Goal: Task Accomplishment & Management: Manage account settings

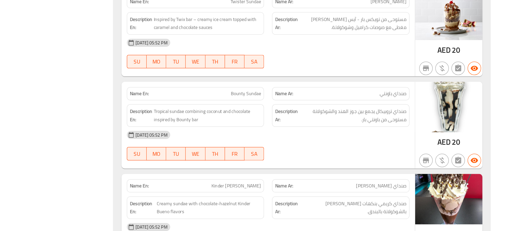
scroll to position [2186, 0]
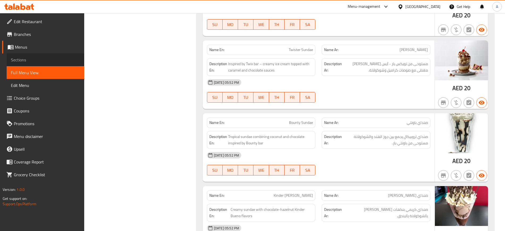
click at [21, 58] on span "Sections" at bounding box center [45, 60] width 69 height 6
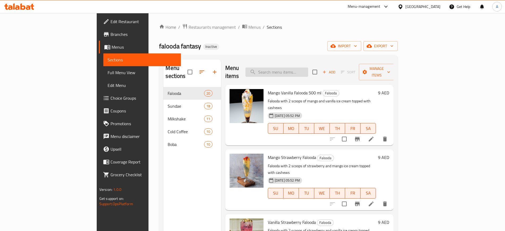
paste input "Toblarone"
click at [307, 67] on input "Toblarone" at bounding box center [276, 71] width 63 height 9
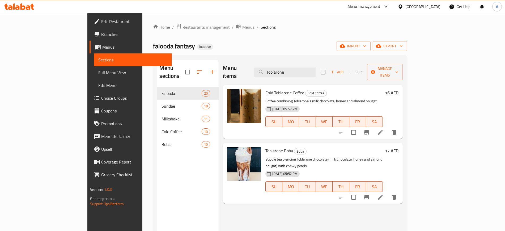
drag, startPoint x: 471, startPoint y: 125, endPoint x: 338, endPoint y: 199, distance: 152.1
click at [338, 199] on div "Menu items Toblarone Add Sort Manage items Cold Toblarone Coffee Cold Coffee Co…" at bounding box center [311, 175] width 184 height 231
click at [305, 67] on input "Toblarone" at bounding box center [285, 71] width 63 height 9
paste input "Kig"
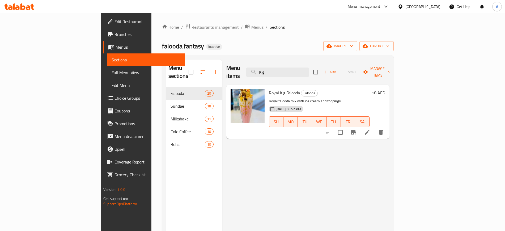
type input "Kig"
click at [375, 128] on li at bounding box center [367, 133] width 15 height 10
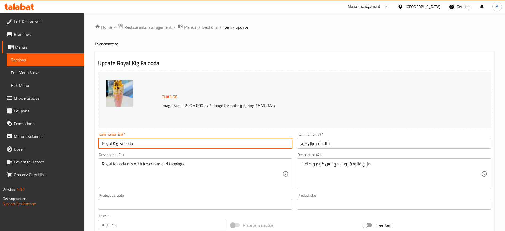
click at [145, 141] on input "Royal Kig Falooda" at bounding box center [195, 143] width 194 height 11
type input "Royal King Falooda"
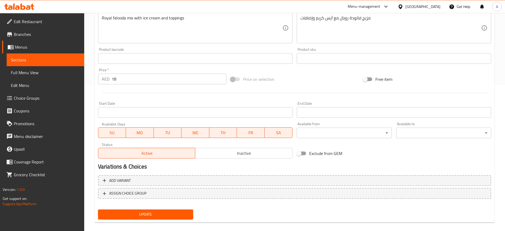
scroll to position [152, 0]
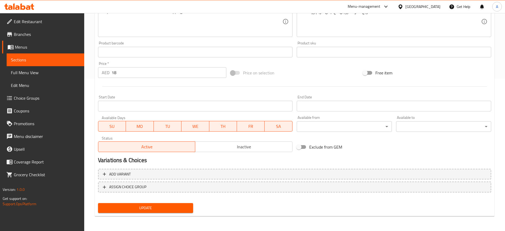
type input "فالودة رويال كينج"
click at [145, 214] on div "Update" at bounding box center [145, 208] width 99 height 14
click at [155, 210] on span "Update" at bounding box center [145, 208] width 87 height 7
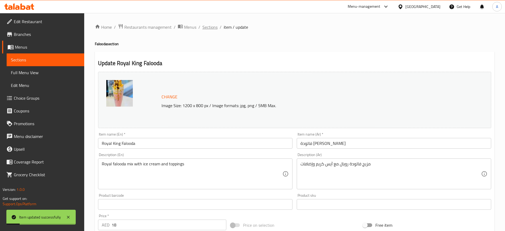
click at [211, 27] on span "Sections" at bounding box center [209, 27] width 15 height 6
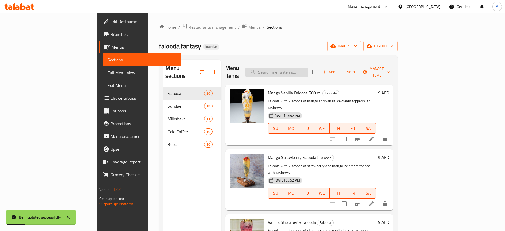
paste input "Trangle"
click at [304, 67] on input "Trangle" at bounding box center [276, 71] width 63 height 9
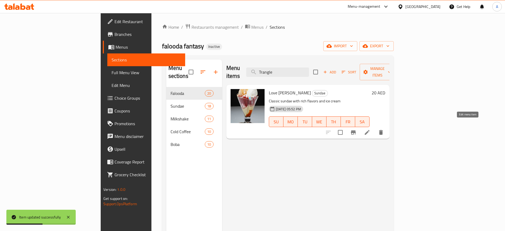
type input "Trangle"
click at [370, 130] on icon at bounding box center [367, 132] width 5 height 5
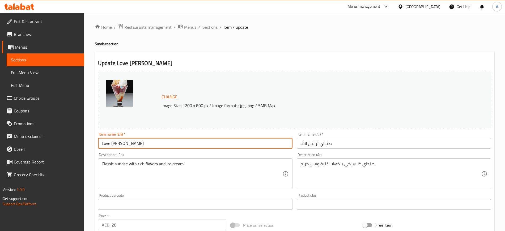
click at [118, 143] on input "Love Trangle Sundae" at bounding box center [195, 143] width 194 height 11
paste input "iangle"
type input "Love Triangle Sundae"
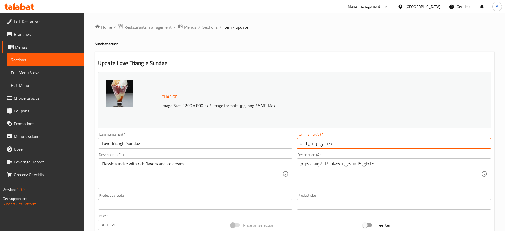
click at [313, 143] on input "صنداي ترانجل لاف" at bounding box center [394, 143] width 194 height 11
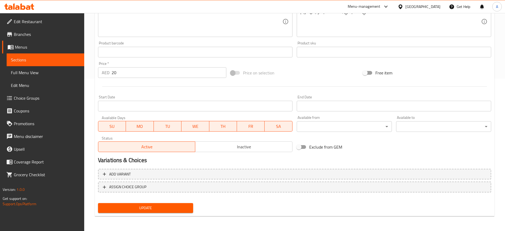
type input "صنداي تراينجل لاف"
click at [146, 212] on button "Update" at bounding box center [145, 208] width 95 height 10
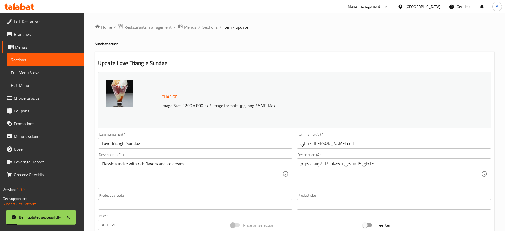
click at [205, 26] on span "Sections" at bounding box center [209, 27] width 15 height 6
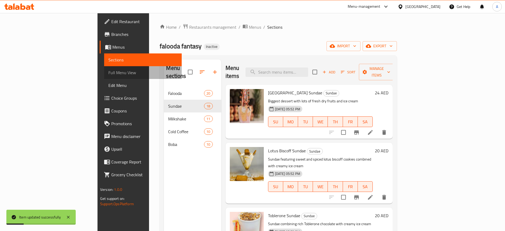
click at [108, 72] on span "Full Menu View" at bounding box center [142, 72] width 69 height 6
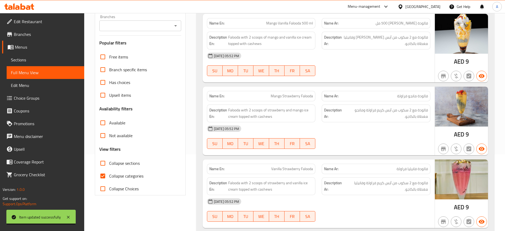
scroll to position [80, 0]
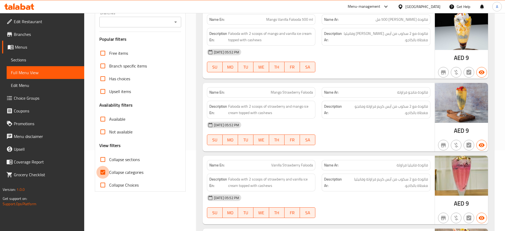
click at [102, 171] on input "Collapse categories" at bounding box center [102, 172] width 13 height 13
checkbox input "false"
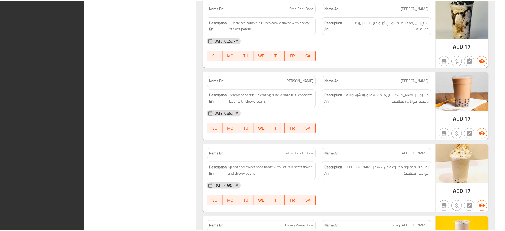
scroll to position [4934, 0]
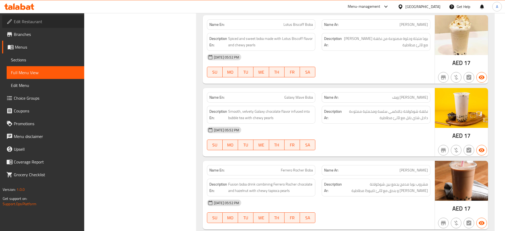
click at [28, 24] on span "Edit Restaurant" at bounding box center [47, 21] width 66 height 6
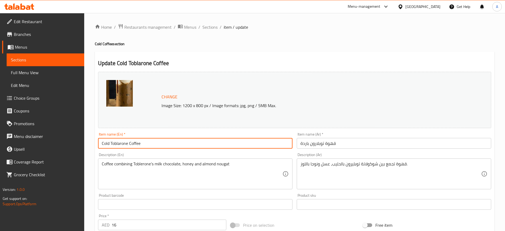
click at [117, 141] on input "Cold Toblarone Coffee" at bounding box center [195, 143] width 194 height 11
paste input "e"
type input "Cold Toblerone Coffee"
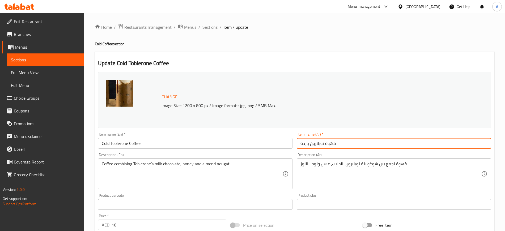
click at [317, 142] on input "قهوة توبلارون باردة" at bounding box center [394, 143] width 194 height 11
paste input "يرون"
type input "قهوة توبليرون باردة"
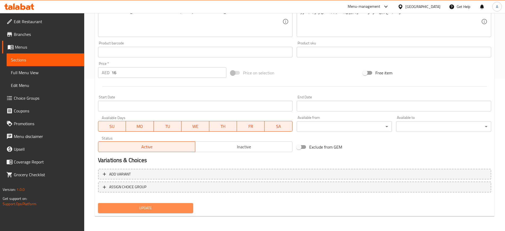
click at [137, 211] on button "Update" at bounding box center [145, 208] width 95 height 10
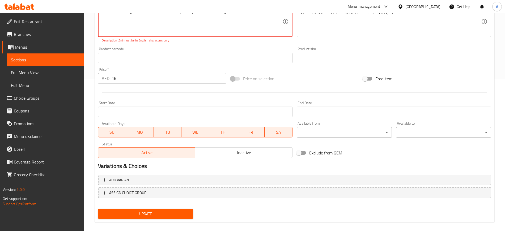
scroll to position [51, 0]
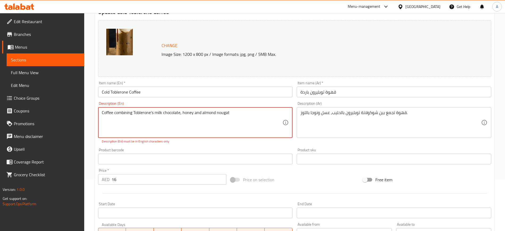
click at [156, 111] on textarea "Coffee combining Toblerone’s milk chocolate, honey and almond nougat" at bounding box center [192, 122] width 181 height 25
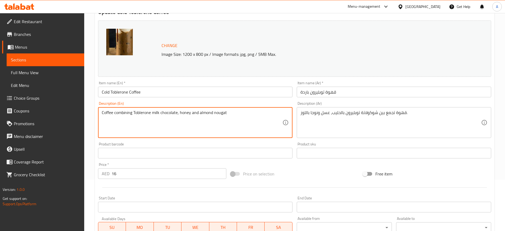
scroll to position [152, 0]
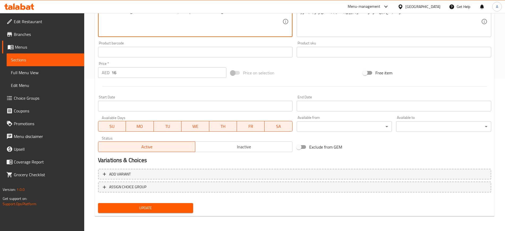
type textarea "Coffee combining Toblerone milk chocolate, honey and almond nougat"
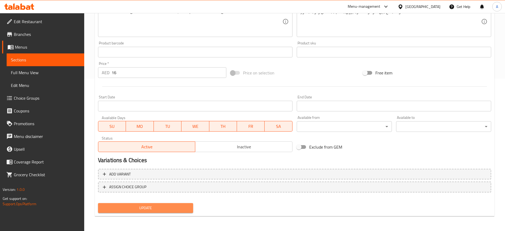
click at [145, 210] on span "Update" at bounding box center [145, 208] width 87 height 7
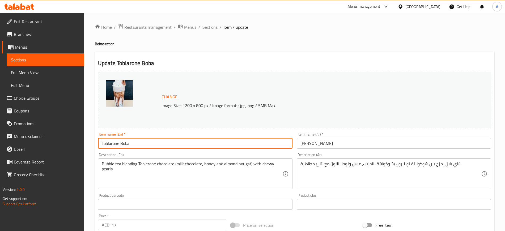
click at [109, 143] on input "Toblarone Boba" at bounding box center [195, 143] width 194 height 11
paste input "e"
type input "Toblerone Boba"
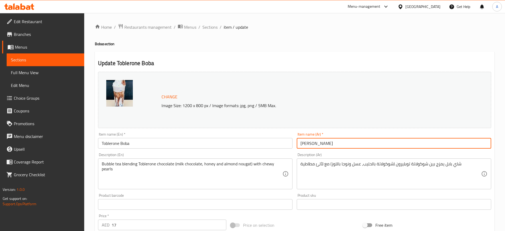
click at [306, 144] on input "[PERSON_NAME]" at bounding box center [394, 143] width 194 height 11
paste input "ي"
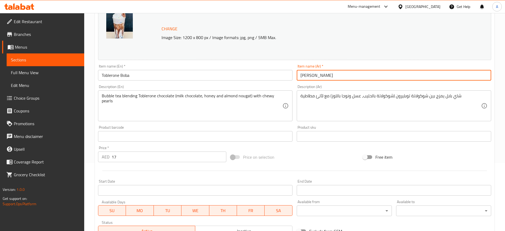
scroll to position [152, 0]
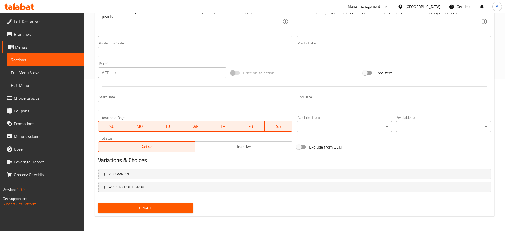
type input "[PERSON_NAME]"
click at [138, 209] on span "Update" at bounding box center [145, 208] width 87 height 7
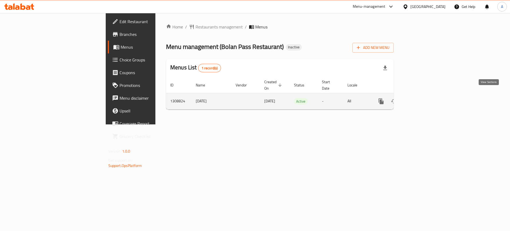
click at [422, 99] on icon "enhanced table" at bounding box center [419, 101] width 5 height 5
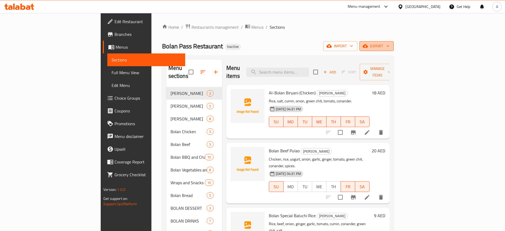
click at [391, 48] on icon "button" at bounding box center [387, 45] width 5 height 5
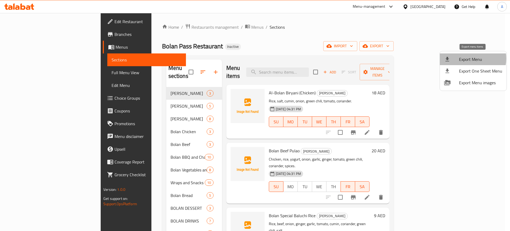
click at [467, 58] on span "Export Menu" at bounding box center [480, 59] width 43 height 6
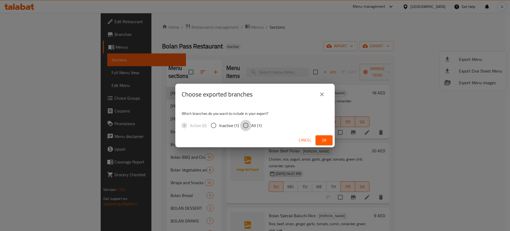
click at [249, 124] on input "All (1)" at bounding box center [245, 125] width 11 height 11
radio input "true"
click at [322, 141] on span "Ok" at bounding box center [324, 140] width 9 height 7
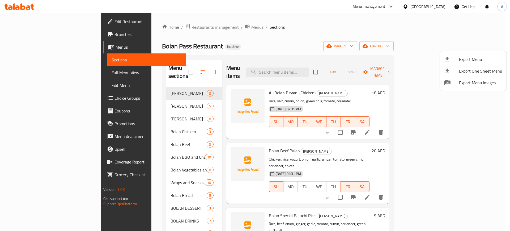
click at [31, 72] on div at bounding box center [255, 115] width 510 height 231
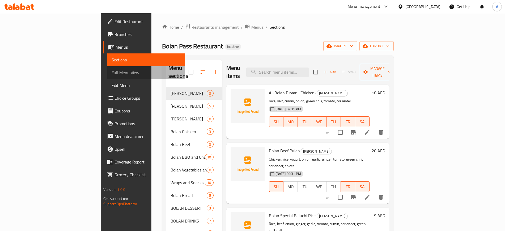
click at [112, 72] on span "Full Menu View" at bounding box center [146, 72] width 69 height 6
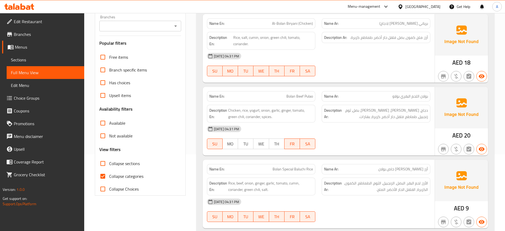
scroll to position [85, 0]
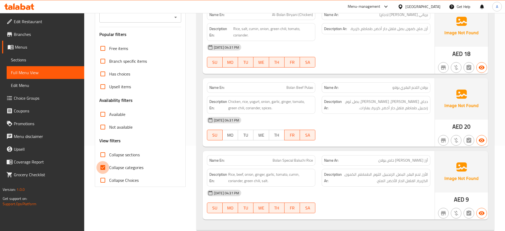
click at [101, 166] on input "Collapse categories" at bounding box center [102, 167] width 13 height 13
checkbox input "false"
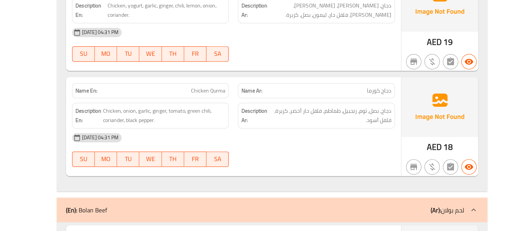
scroll to position [1375, 0]
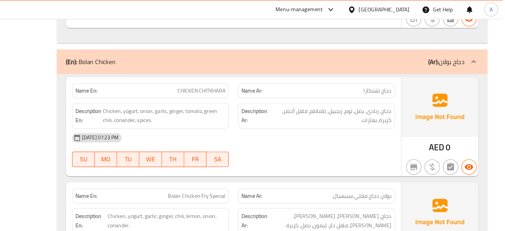
click at [291, 62] on span "CHICKEN CHITKHARA" at bounding box center [296, 63] width 33 height 6
copy span "CHICKEN CHITKHARA"
click at [291, 62] on span "CHICKEN CHITKHARA" at bounding box center [296, 63] width 33 height 6
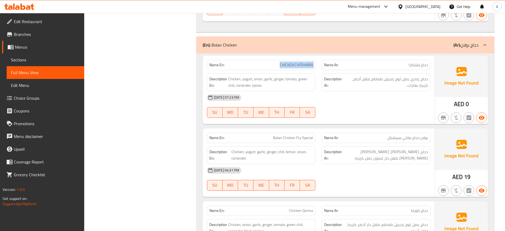
scroll to position [1368, 0]
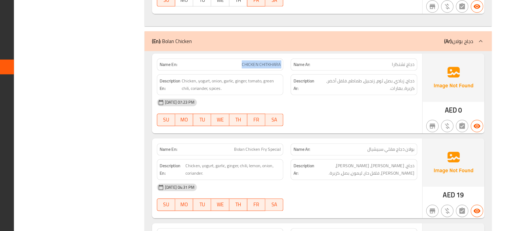
copy span "CHICKEN CHITKHARA"
click at [291, 72] on span "CHICKEN CHITKHARA" at bounding box center [296, 71] width 33 height 6
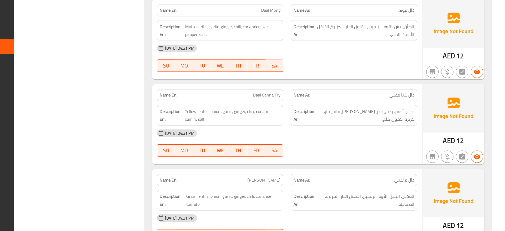
scroll to position [2658, 0]
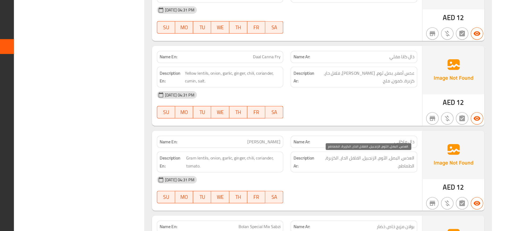
click at [390, 166] on span "العدس، البصل، الثوم، الزنجبيل، الفلفل الحار، الكزبرة، الطماطم." at bounding box center [387, 171] width 82 height 13
copy div "العدس، البصل، الثوم، الزنجبيل، الفلفل الحار، الكزبرة، الطماطم."
click at [390, 166] on span "العدس، البصل، الثوم، الزنجبيل، الفلفل الحار، الكزبرة، الطماطم." at bounding box center [387, 171] width 82 height 13
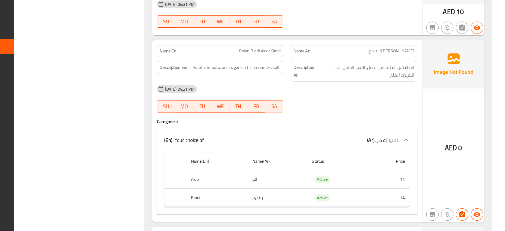
scroll to position [2954, 0]
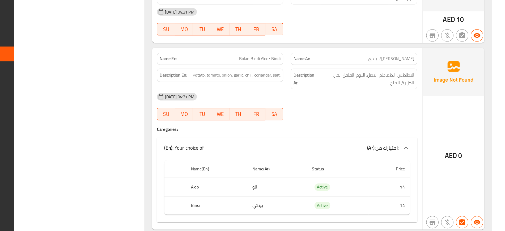
click at [298, 77] on span "Bolan Bindi Aloo/ Bindi" at bounding box center [295, 77] width 36 height 6
copy span "Bolan Bindi Aloo/ Bindi"
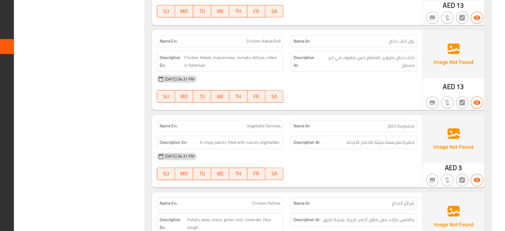
scroll to position [3538, 0]
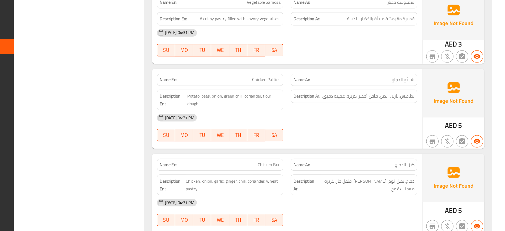
click at [296, 101] on span "Chicken Patties" at bounding box center [301, 101] width 24 height 6
copy span "Chicken"
copy span "Chicken Patties"
click at [296, 101] on span "Chicken Patties" at bounding box center [301, 101] width 24 height 6
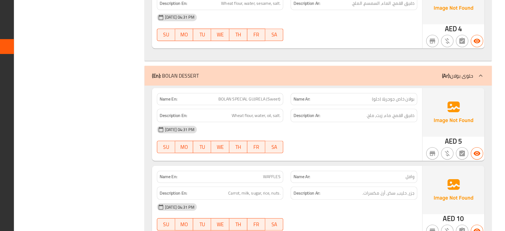
scroll to position [4477, 0]
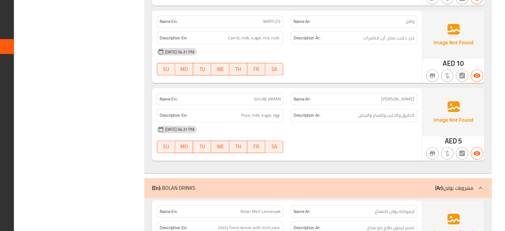
click at [294, 116] on span "GULAB JAMAN" at bounding box center [301, 118] width 23 height 6
copy span "GULAB JAMAN"
click at [294, 116] on span "GULAB JAMAN" at bounding box center [301, 118] width 23 height 6
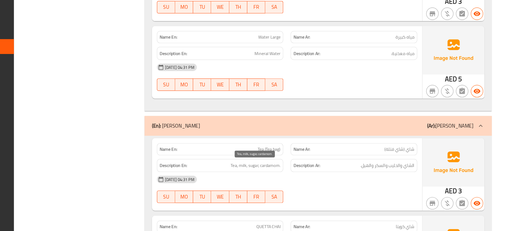
click at [292, 173] on span "Tea, milk, sugar, cardamom." at bounding box center [291, 174] width 43 height 7
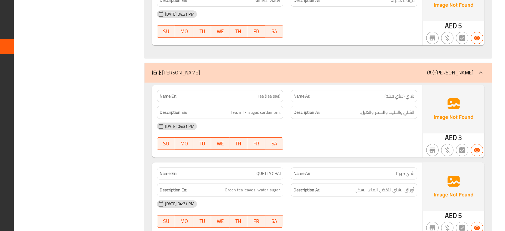
click at [298, 114] on span "Tea (Tea bag)" at bounding box center [303, 115] width 20 height 6
copy span "Tea (Tea bag)"
click at [298, 114] on span "Tea (Tea bag)" at bounding box center [303, 115] width 20 height 6
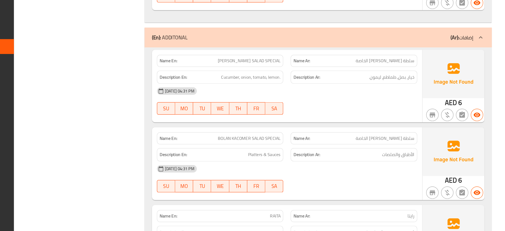
scroll to position [5330, 0]
click at [292, 164] on span "Platters & Sauces" at bounding box center [299, 165] width 28 height 7
copy span "Platters & Sauces"
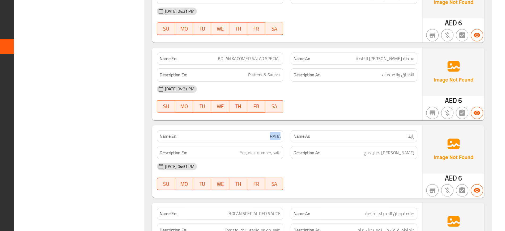
scroll to position [5399, 0]
click at [283, 163] on span "Yogurt, cucumber, salt." at bounding box center [295, 163] width 35 height 7
copy span "Yogurt, cucumber, salt."
click at [283, 163] on span "Yogurt, cucumber, salt." at bounding box center [295, 163] width 35 height 7
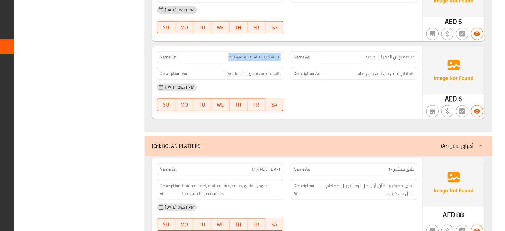
scroll to position [5522, 0]
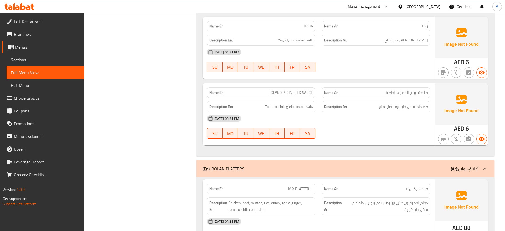
click at [26, 61] on span "Sections" at bounding box center [45, 60] width 69 height 6
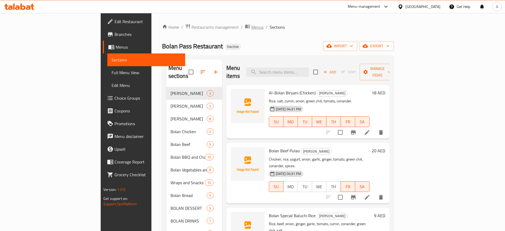
click at [251, 27] on span "Menus" at bounding box center [257, 27] width 12 height 6
